Goal: Find specific page/section: Find specific page/section

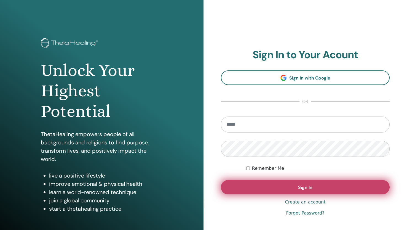
type input "**********"
click at [283, 189] on button "Sign In" at bounding box center [305, 187] width 169 height 14
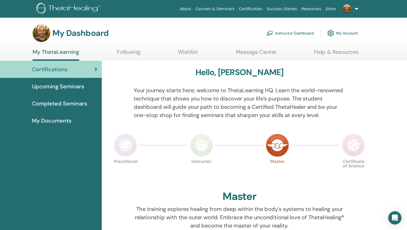
click at [293, 32] on link "Instructor Dashboard" at bounding box center [290, 33] width 47 height 12
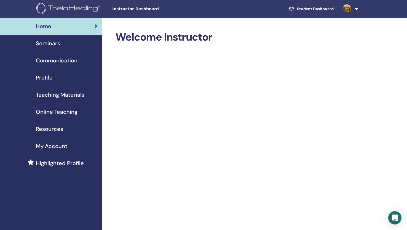
click at [37, 43] on span "Seminars" at bounding box center [48, 43] width 24 height 8
